Goal: Check status: Check status

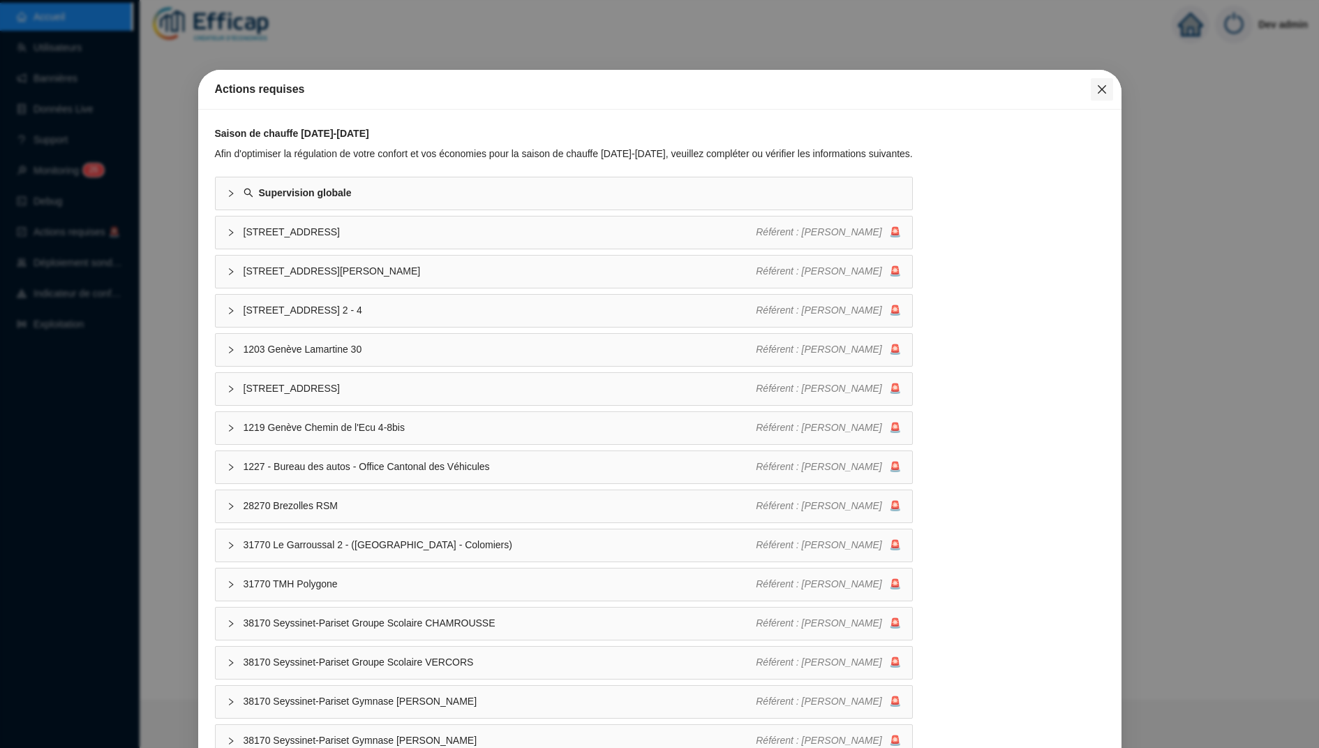
click at [1110, 84] on span "Fermer" at bounding box center [1102, 89] width 22 height 11
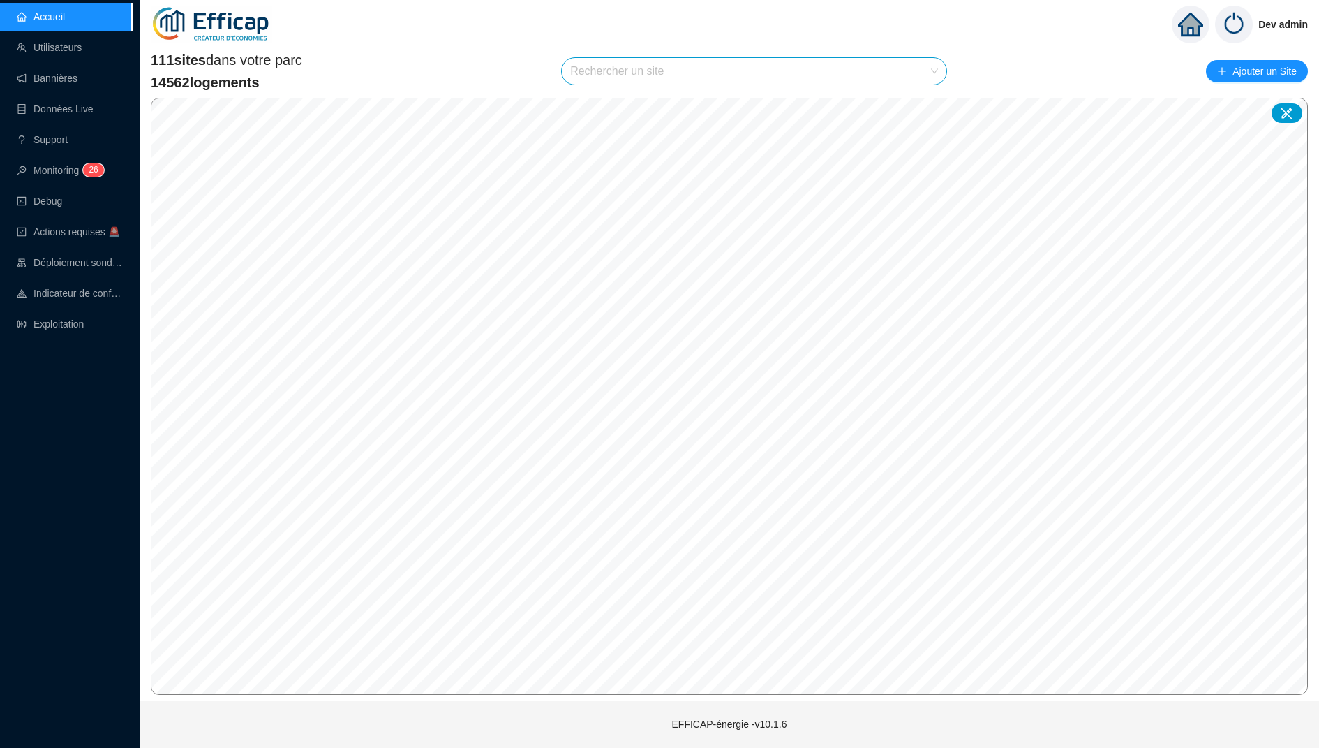
click at [856, 70] on input "search" at bounding box center [747, 71] width 355 height 27
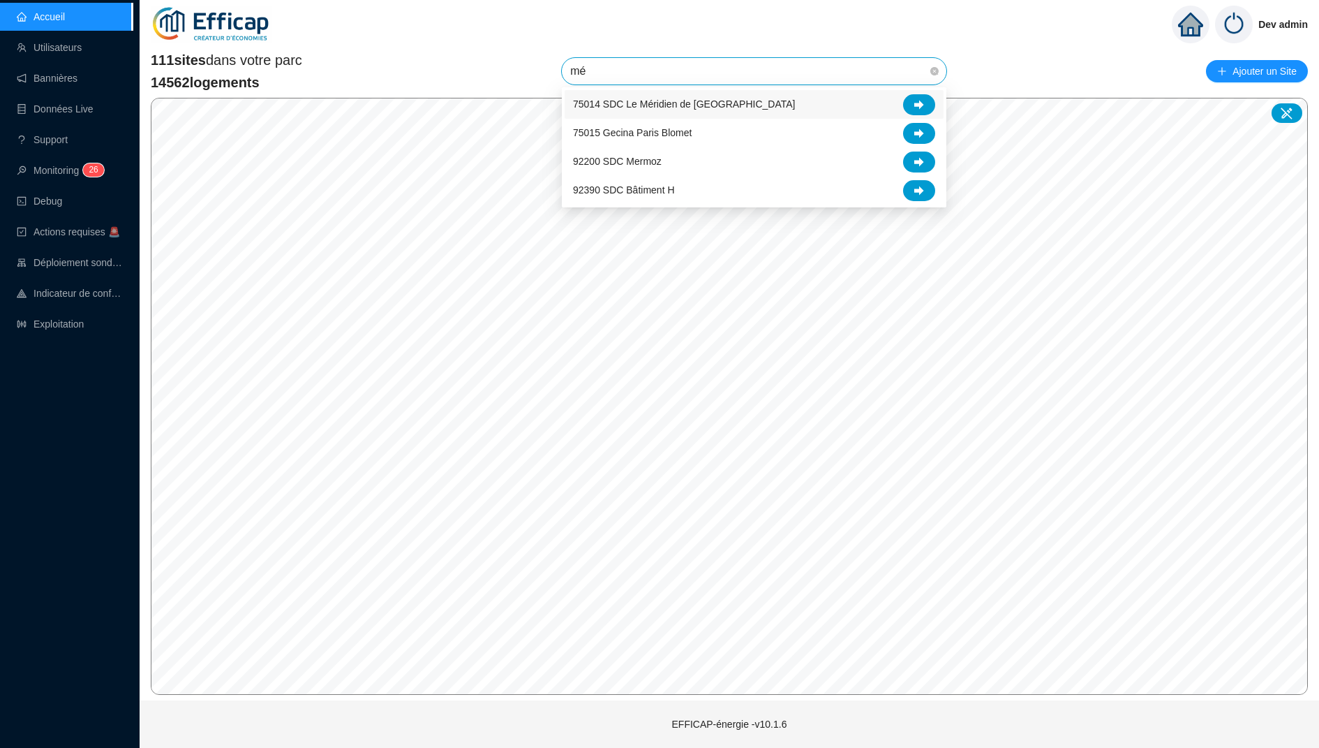
type input "mér"
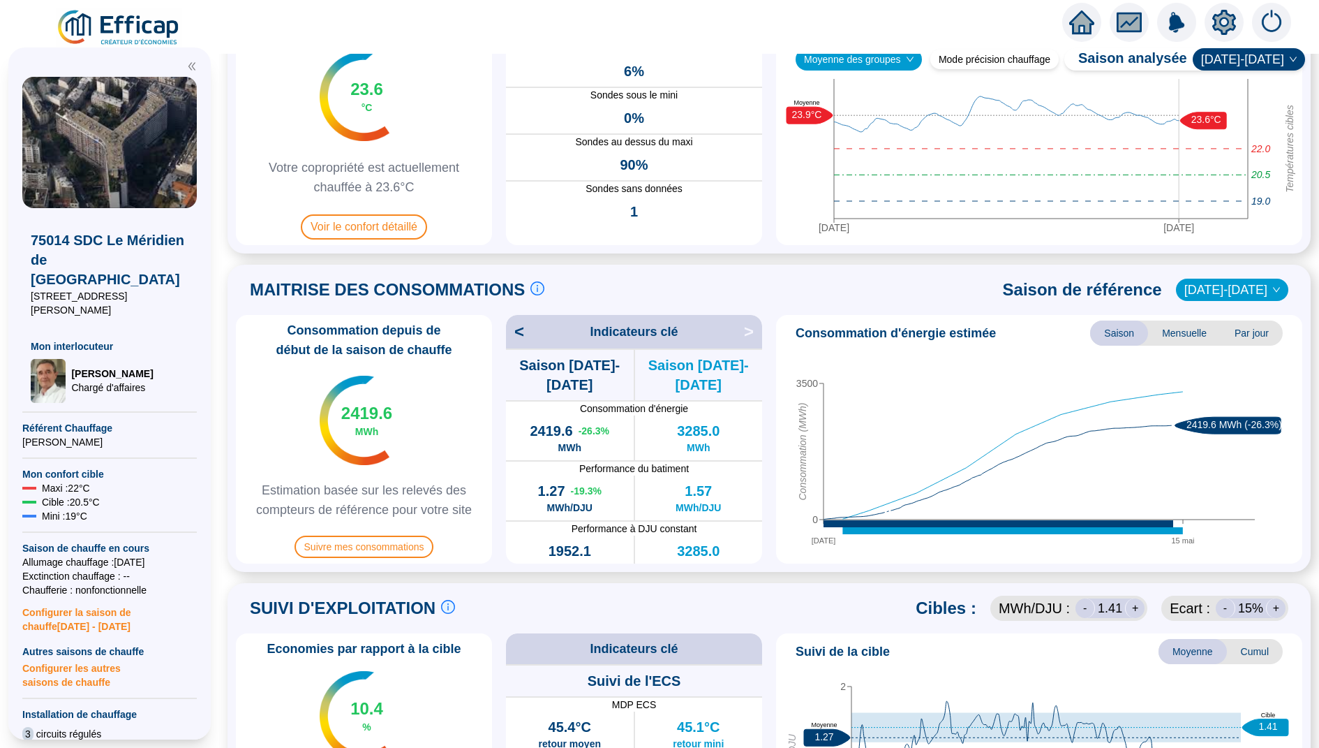
scroll to position [131, 0]
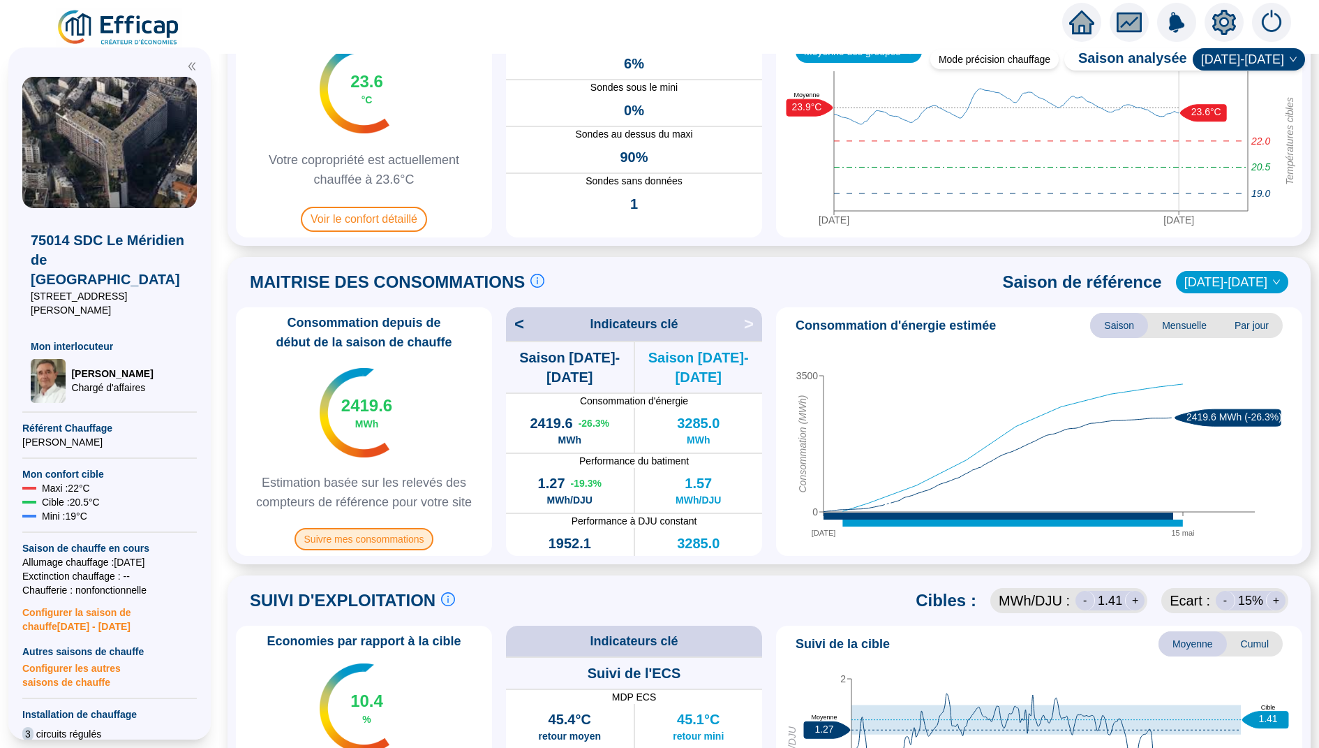
click at [394, 537] on span "Suivre mes consommations" at bounding box center [365, 539] width 140 height 22
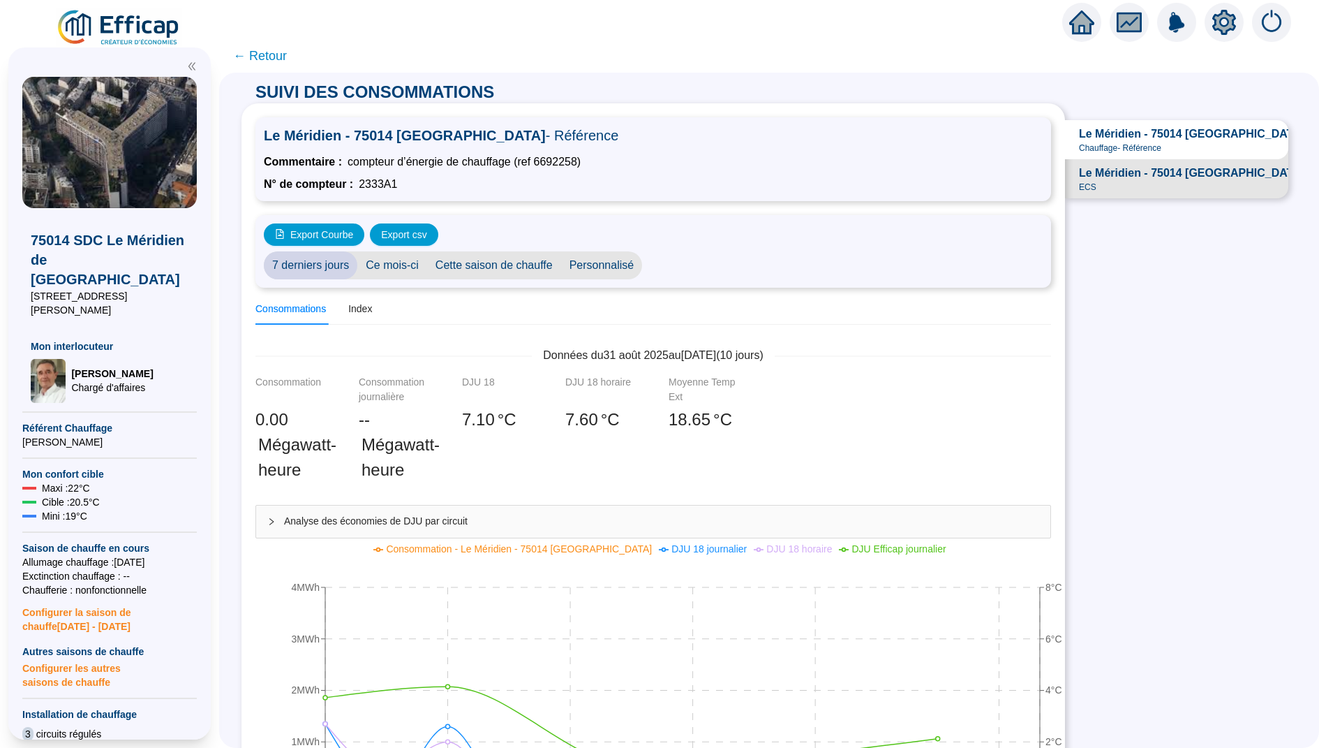
click at [269, 52] on span "← Retour" at bounding box center [260, 56] width 54 height 20
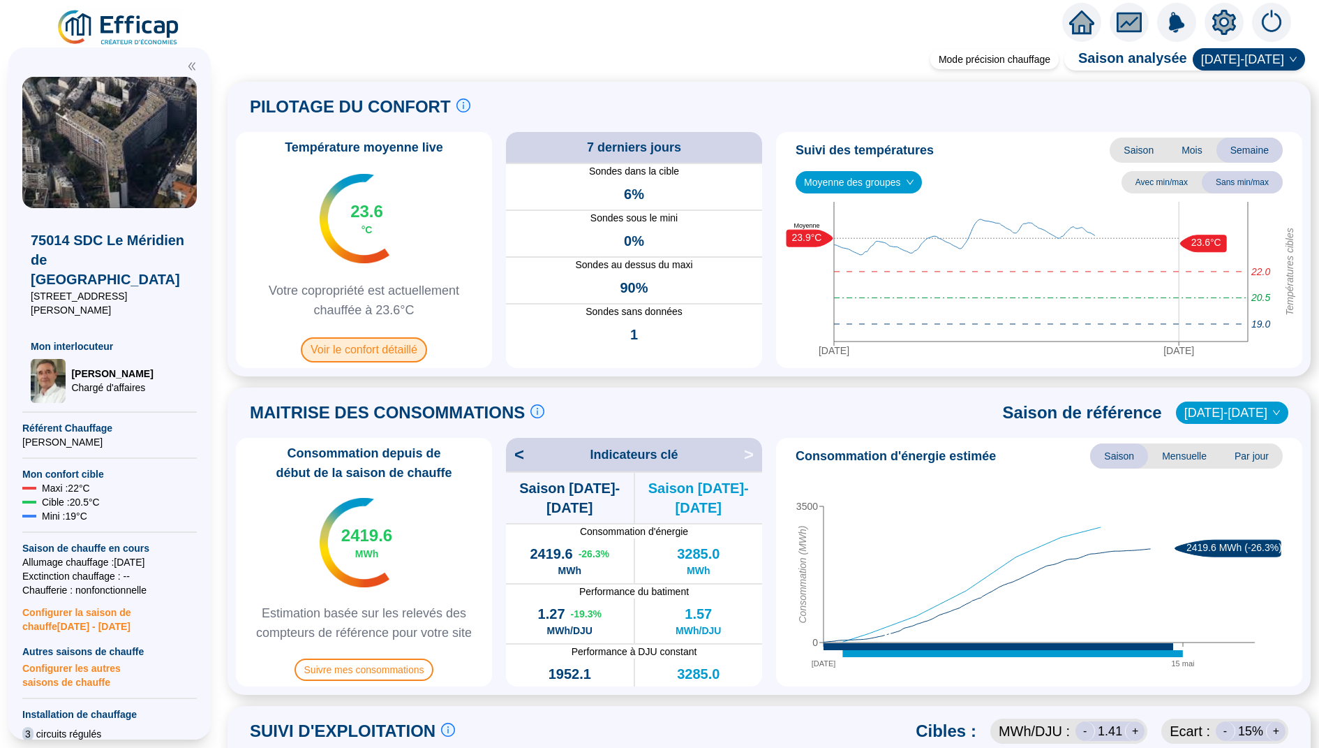
click at [373, 349] on span "Voir le confort détaillé" at bounding box center [364, 349] width 126 height 25
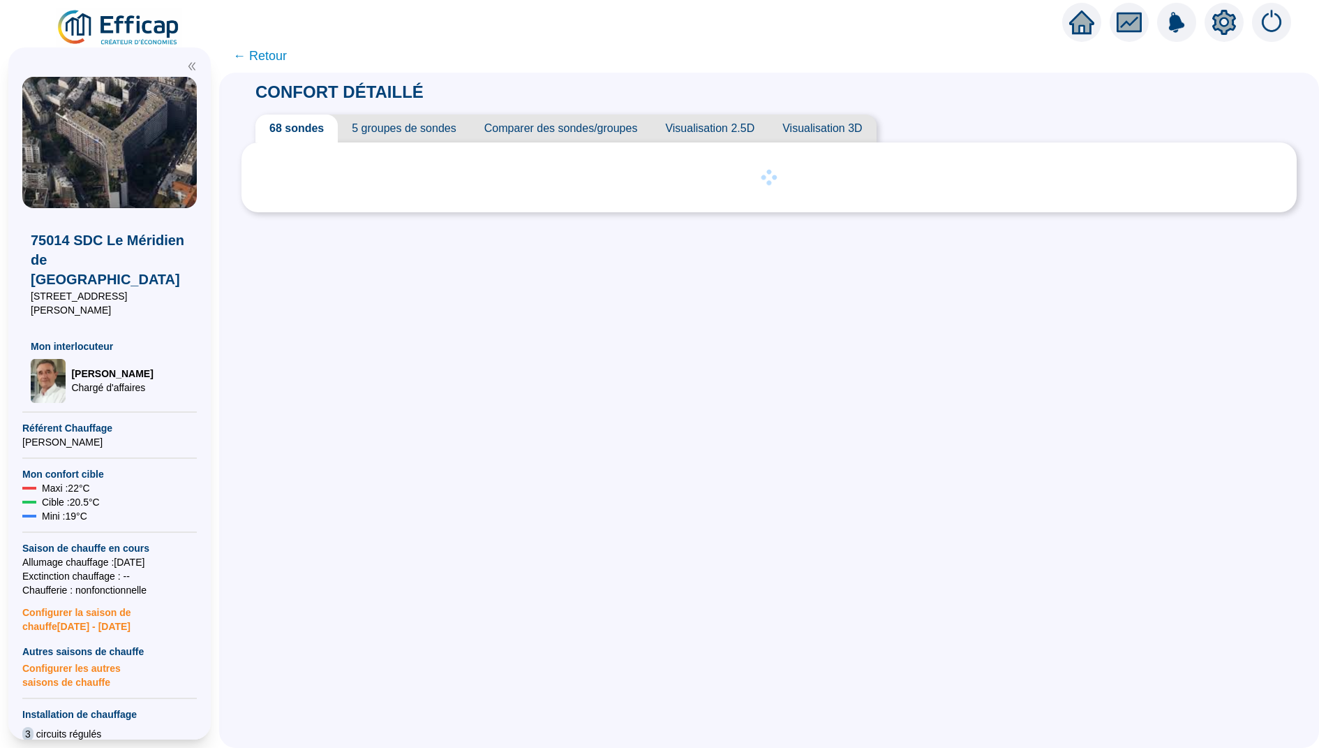
click at [706, 128] on span "Visualisation 2.5D" at bounding box center [709, 128] width 117 height 28
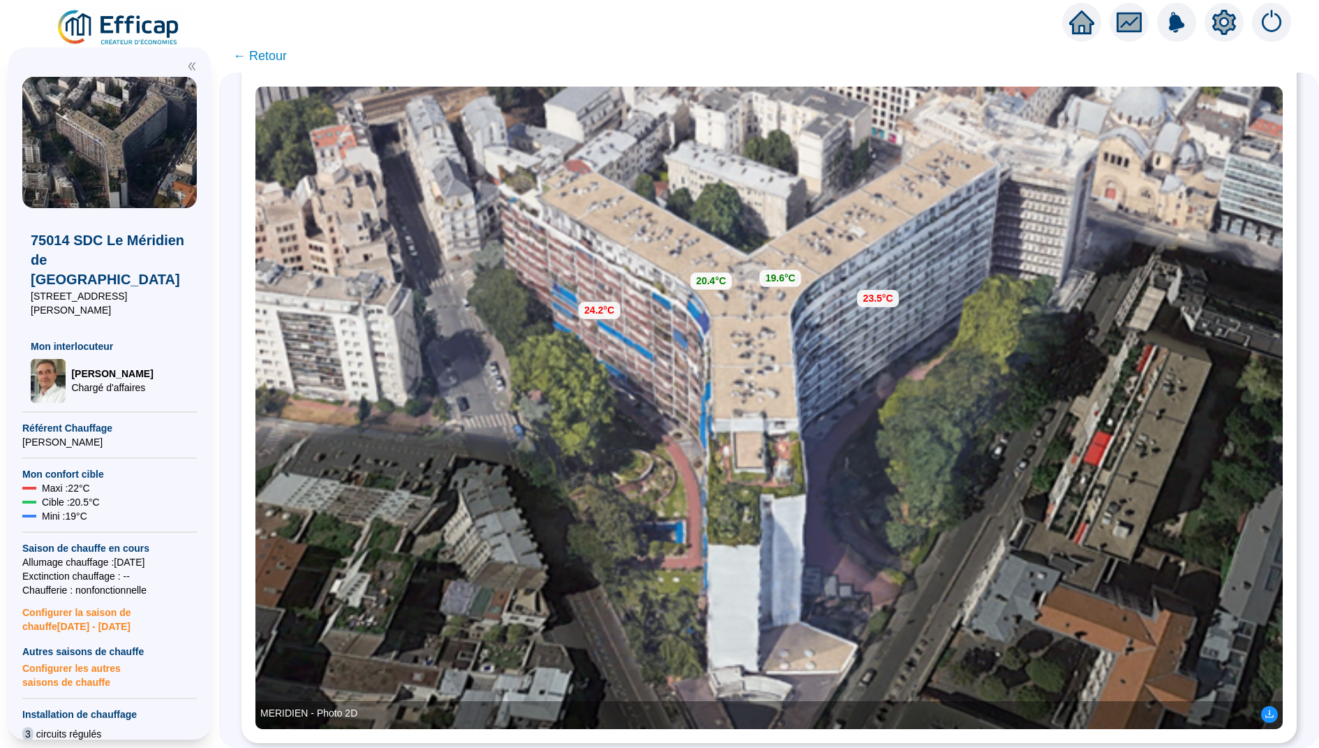
scroll to position [128, 0]
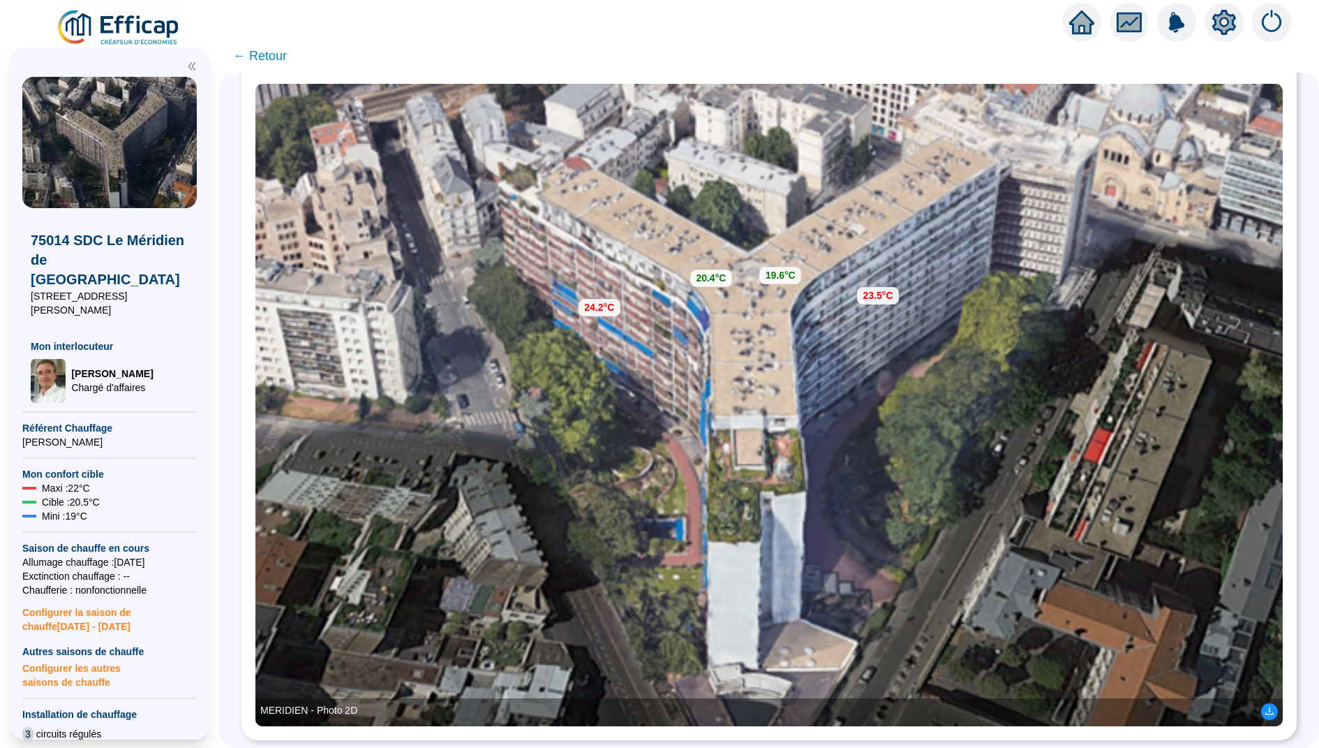
click at [1080, 20] on icon "home" at bounding box center [1081, 23] width 25 height 20
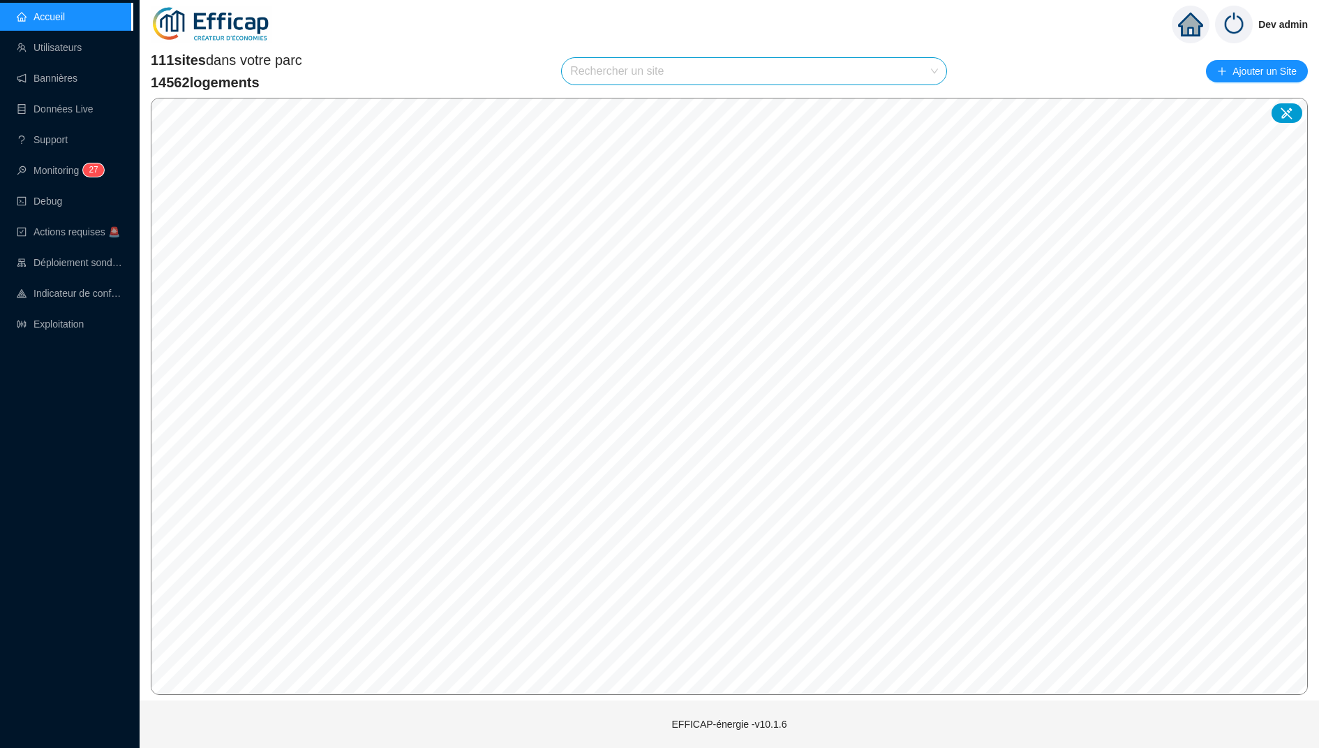
click at [611, 72] on input "search" at bounding box center [747, 71] width 355 height 27
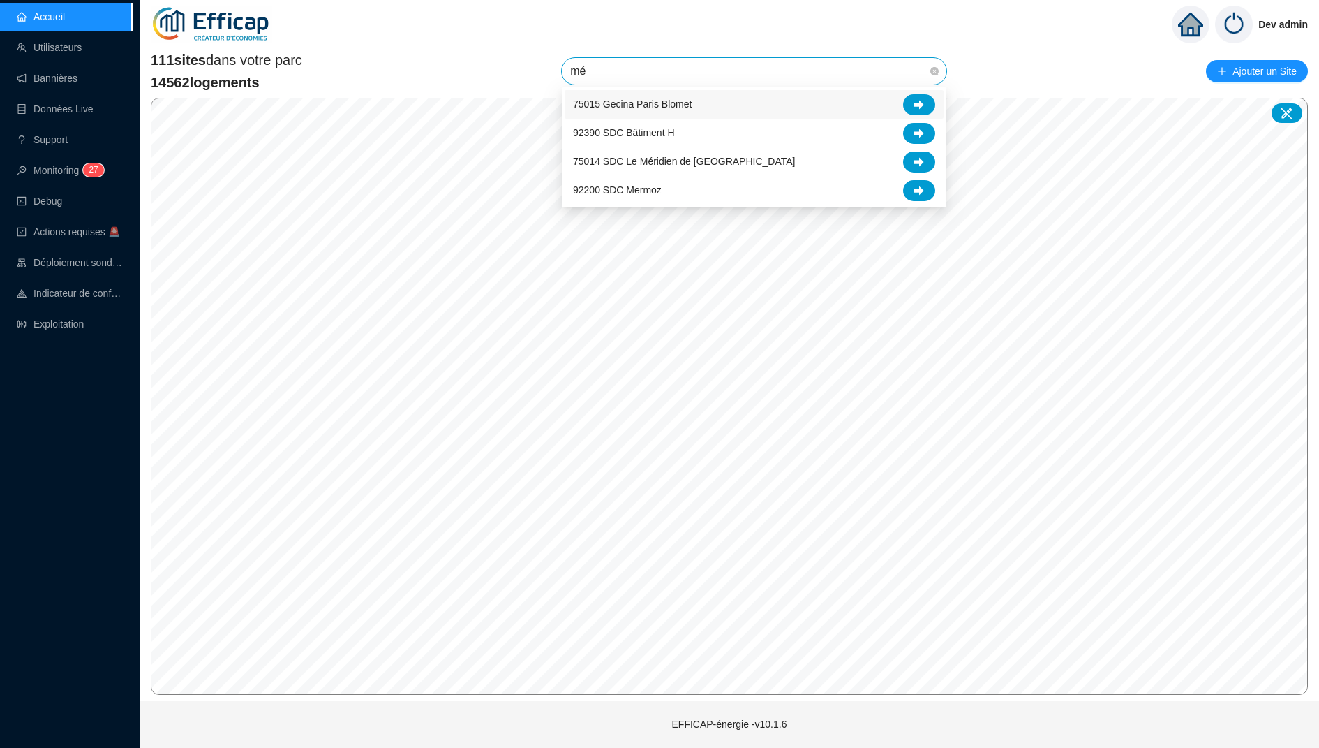
type input "mér"
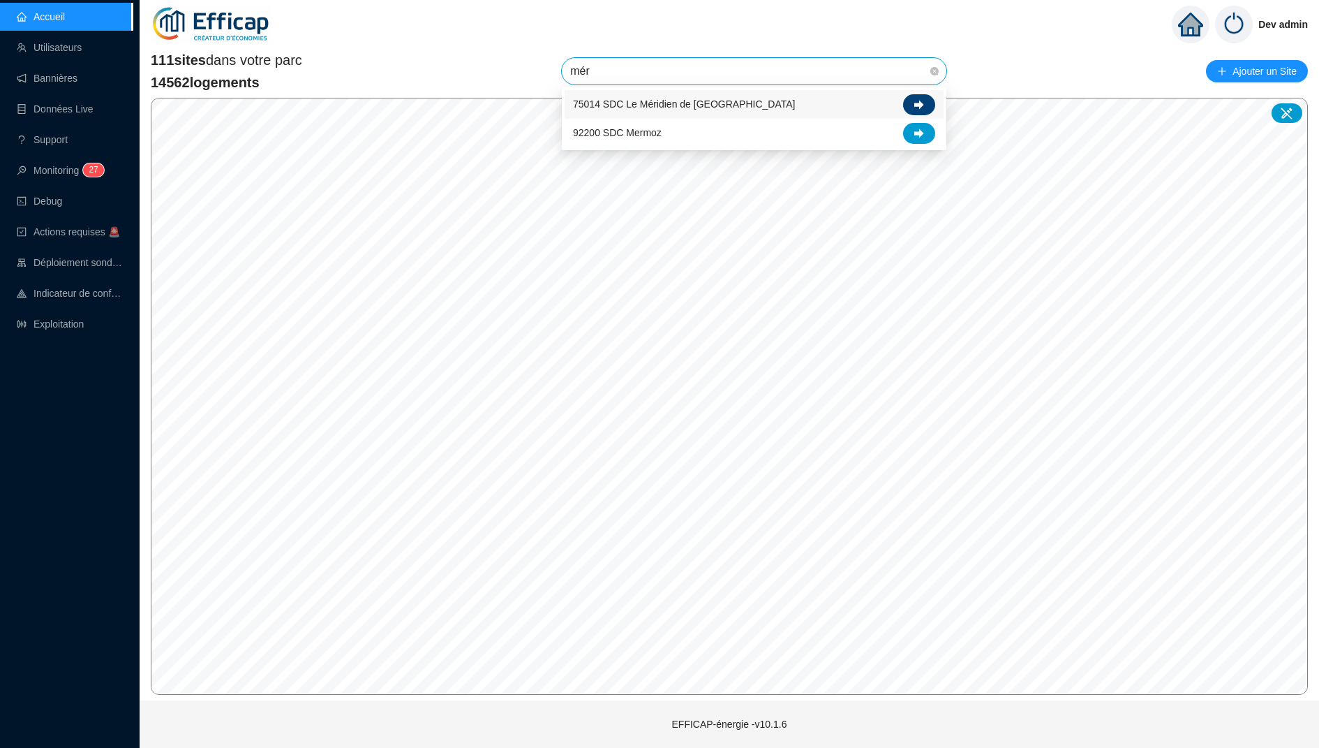
click at [917, 106] on icon at bounding box center [919, 105] width 10 height 10
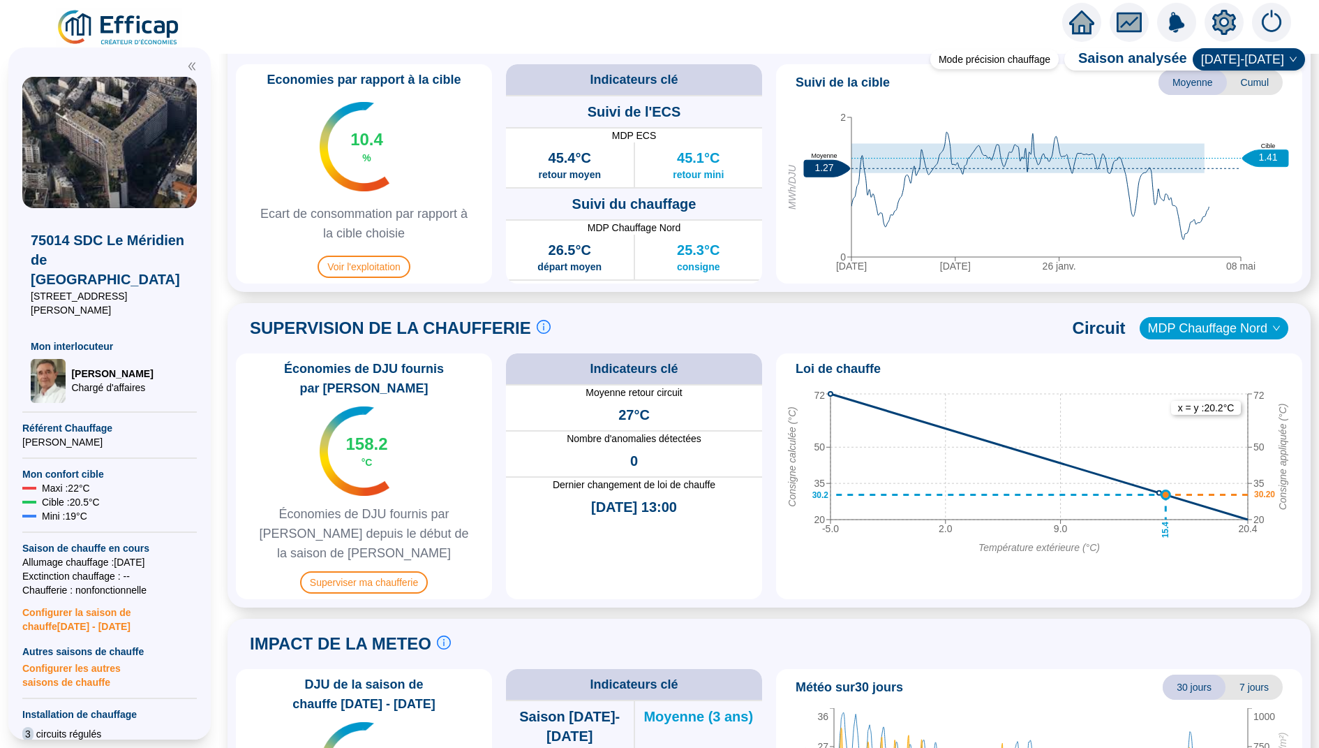
scroll to position [855, 0]
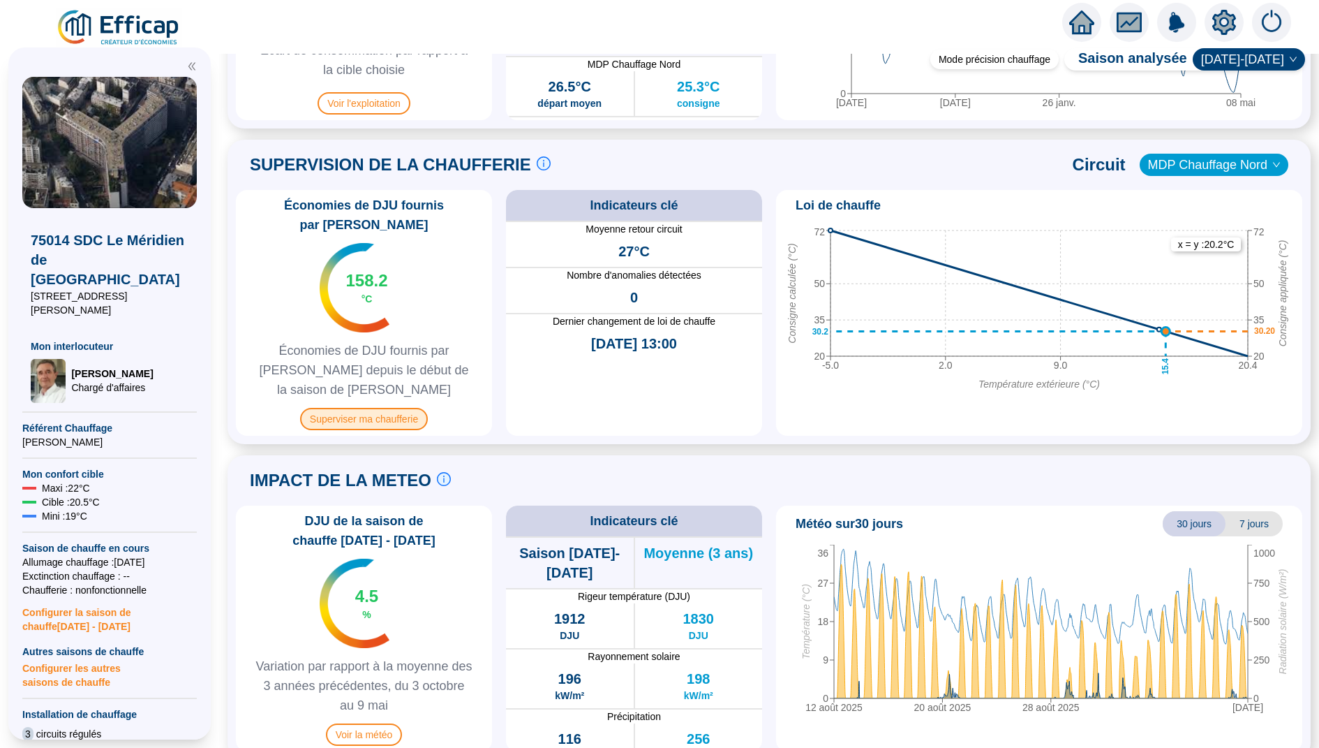
click at [386, 408] on span "Superviser ma chaufferie" at bounding box center [364, 419] width 128 height 22
